Goal: Communication & Community: Answer question/provide support

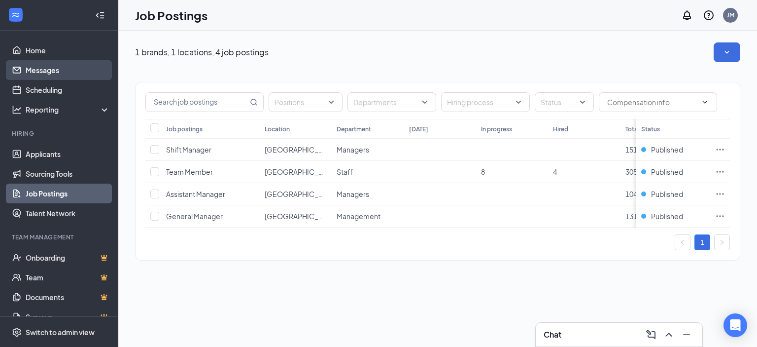
click at [38, 76] on link "Messages" at bounding box center [68, 70] width 84 height 20
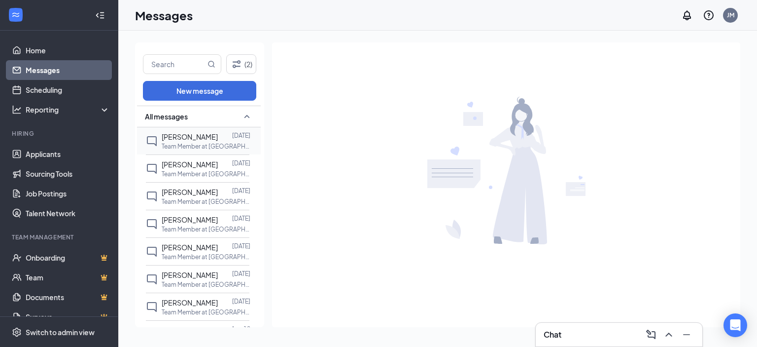
click at [175, 136] on span "[PERSON_NAME]" at bounding box center [190, 136] width 56 height 9
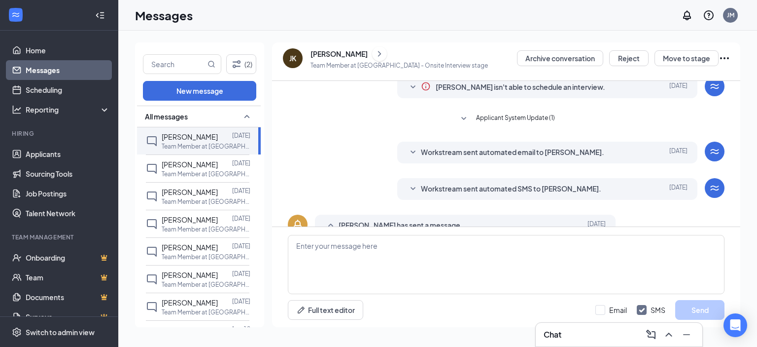
scroll to position [74, 0]
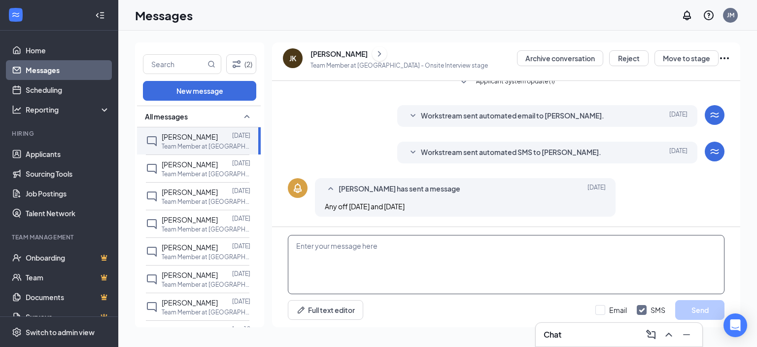
click at [381, 246] on textarea at bounding box center [506, 264] width 437 height 59
type textarea "what shifts are you able to work"
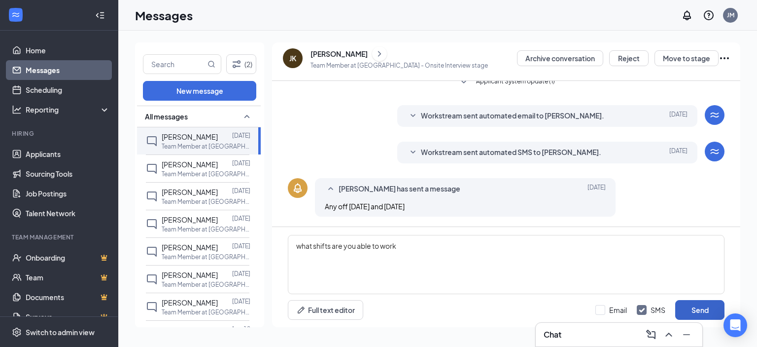
click at [690, 309] on button "Send" at bounding box center [700, 310] width 49 height 20
click at [186, 172] on p "Team Member at [GEOGRAPHIC_DATA]" at bounding box center [206, 174] width 89 height 8
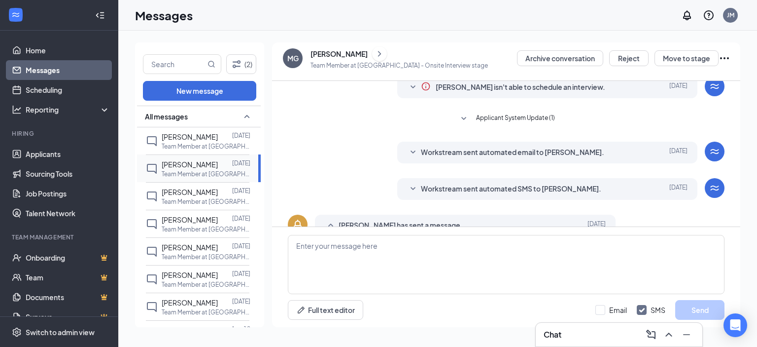
scroll to position [74, 0]
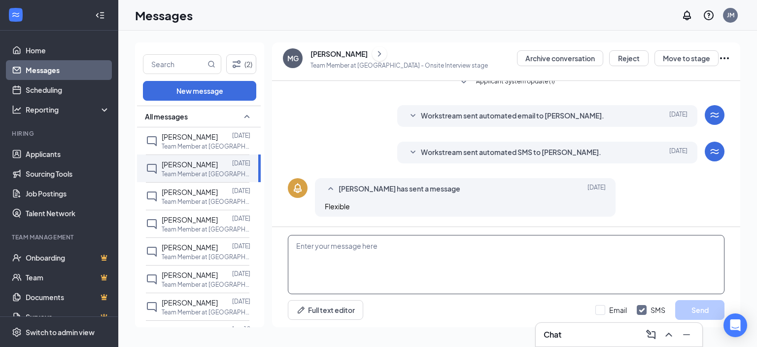
click at [412, 261] on textarea at bounding box center [506, 264] width 437 height 59
type textarea "what shifts can you work"
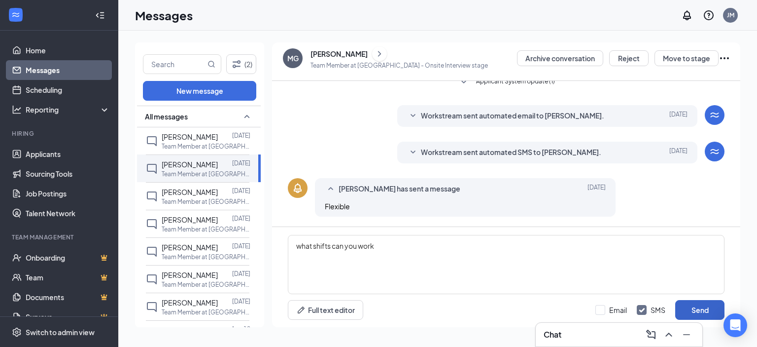
click at [689, 304] on button "Send" at bounding box center [700, 310] width 49 height 20
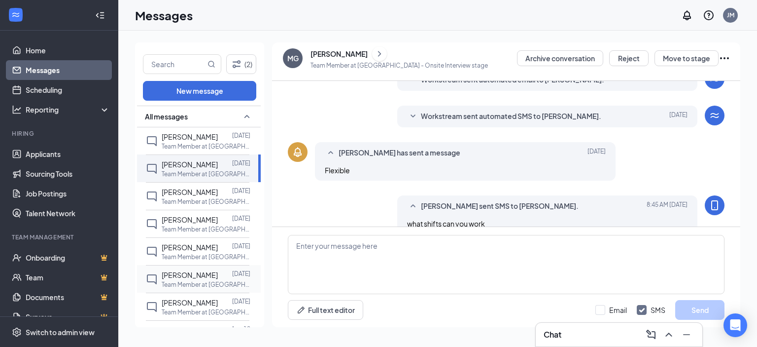
scroll to position [128, 0]
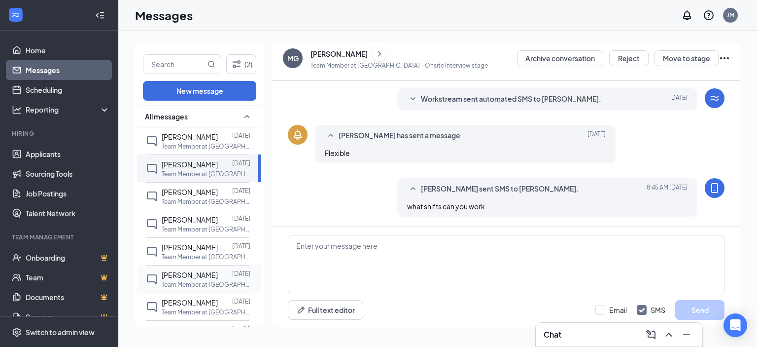
click at [174, 281] on p "Team Member at [GEOGRAPHIC_DATA]" at bounding box center [206, 284] width 89 height 8
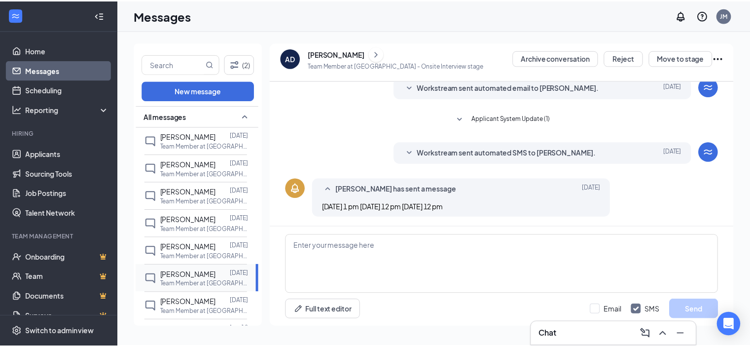
scroll to position [74, 0]
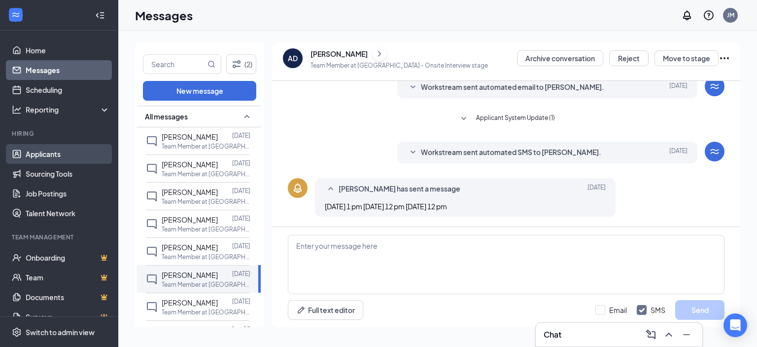
click at [36, 155] on link "Applicants" at bounding box center [68, 154] width 84 height 20
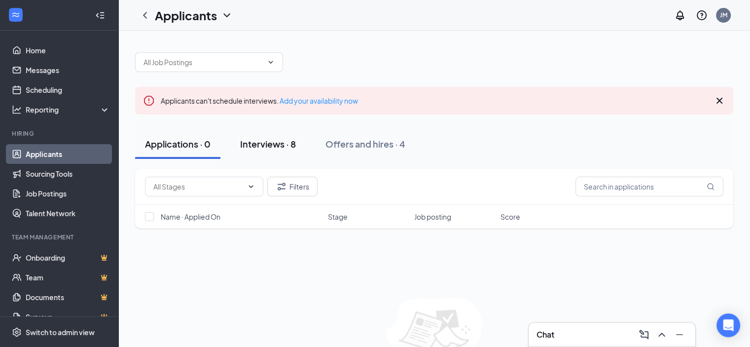
click at [264, 140] on div "Interviews · 8" at bounding box center [268, 144] width 56 height 12
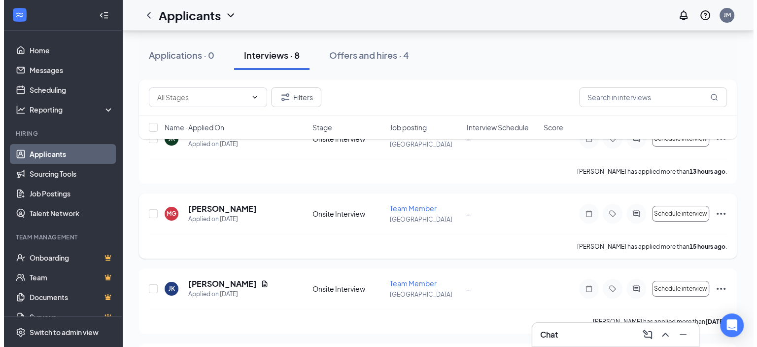
scroll to position [148, 0]
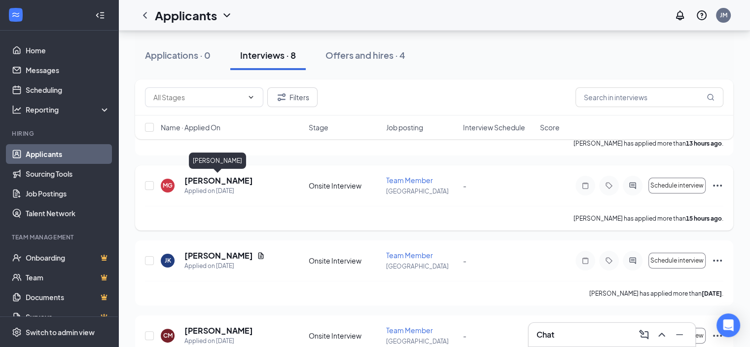
click at [219, 179] on h5 "[PERSON_NAME]" at bounding box center [218, 180] width 69 height 11
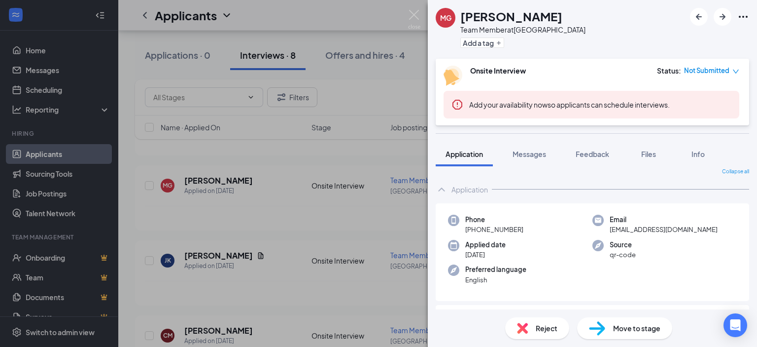
scroll to position [56, 0]
